Goal: Task Accomplishment & Management: Use online tool/utility

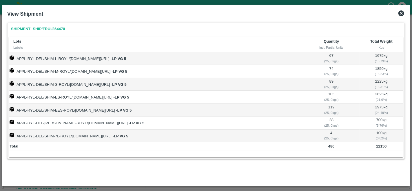
click at [403, 15] on icon at bounding box center [401, 13] width 6 height 6
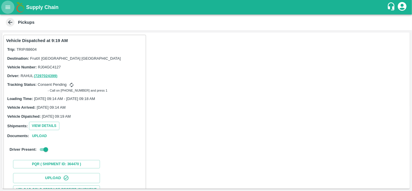
click at [3, 6] on button "open drawer" at bounding box center [7, 7] width 13 height 13
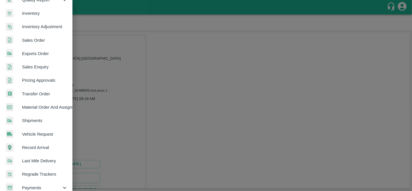
scroll to position [139, 0]
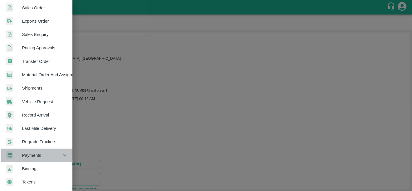
click at [33, 152] on span "Payments" at bounding box center [41, 155] width 39 height 6
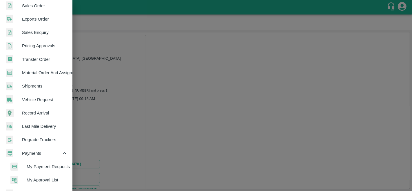
click at [44, 163] on span "My Payment Requests" at bounding box center [47, 166] width 41 height 6
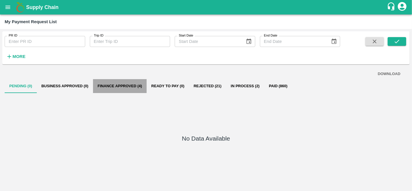
click at [114, 82] on button "Finance Approved (4)" at bounding box center [120, 86] width 54 height 14
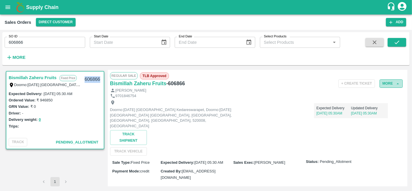
click at [385, 85] on button "More" at bounding box center [390, 83] width 23 height 8
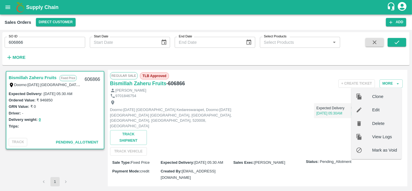
click at [280, 96] on div "9701846754" at bounding box center [257, 96] width 295 height 6
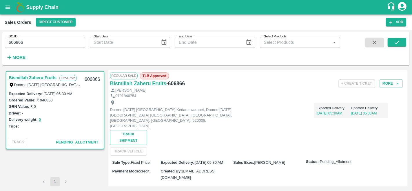
click at [153, 77] on span "TLB Approved" at bounding box center [154, 75] width 29 height 7
click at [395, 83] on icon "button" at bounding box center [397, 83] width 5 height 5
click at [394, 82] on button "More" at bounding box center [390, 83] width 23 height 8
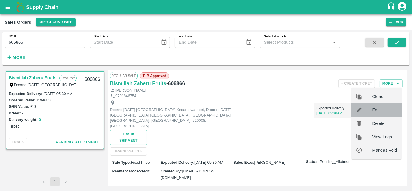
click at [373, 110] on span "Edit" at bounding box center [384, 110] width 25 height 6
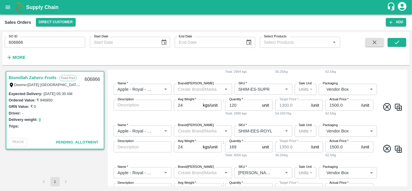
scroll to position [189, 0]
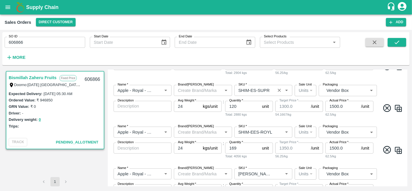
click at [268, 90] on input "SKU   *" at bounding box center [255, 91] width 38 height 8
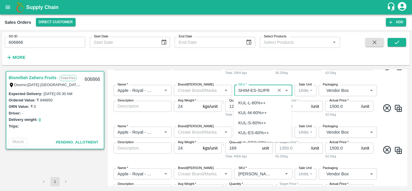
scroll to position [1842, 0]
click at [269, 90] on input "SKU   *" at bounding box center [255, 91] width 38 height 8
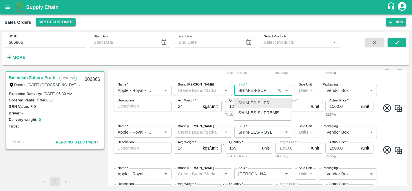
scroll to position [0, 0]
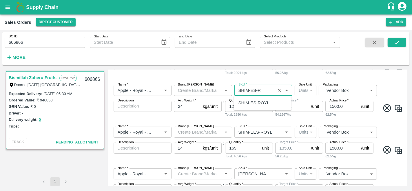
click at [267, 101] on div "SHIM-ES-ROYL" at bounding box center [253, 103] width 31 height 6
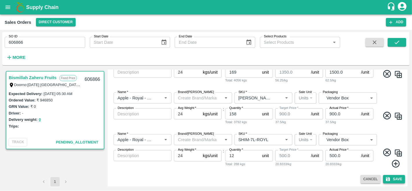
type input "SHIM-ES-ROYL"
click at [394, 181] on button "Save" at bounding box center [394, 179] width 22 height 8
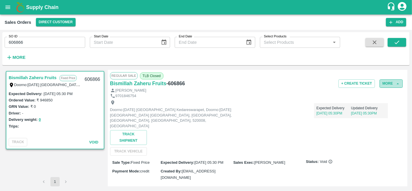
click at [388, 84] on button "More" at bounding box center [390, 83] width 23 height 8
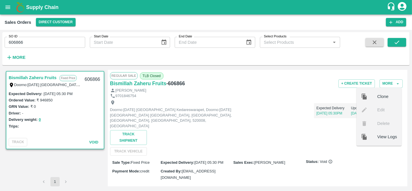
click at [287, 84] on div "+ Create Ticket More Clone Edit Delete View Logs" at bounding box center [306, 83] width 197 height 8
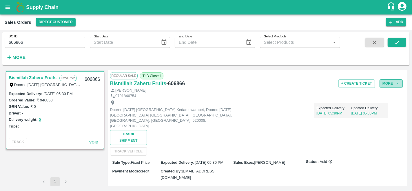
click at [387, 83] on button "More" at bounding box center [390, 83] width 23 height 8
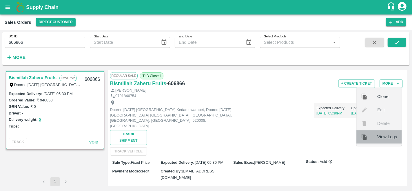
click at [377, 137] on div at bounding box center [369, 137] width 16 height 6
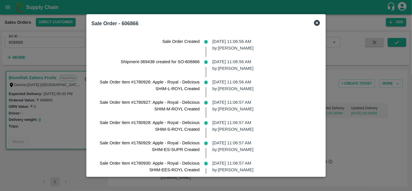
click at [314, 22] on icon at bounding box center [317, 23] width 6 height 6
